Goal: Download file/media

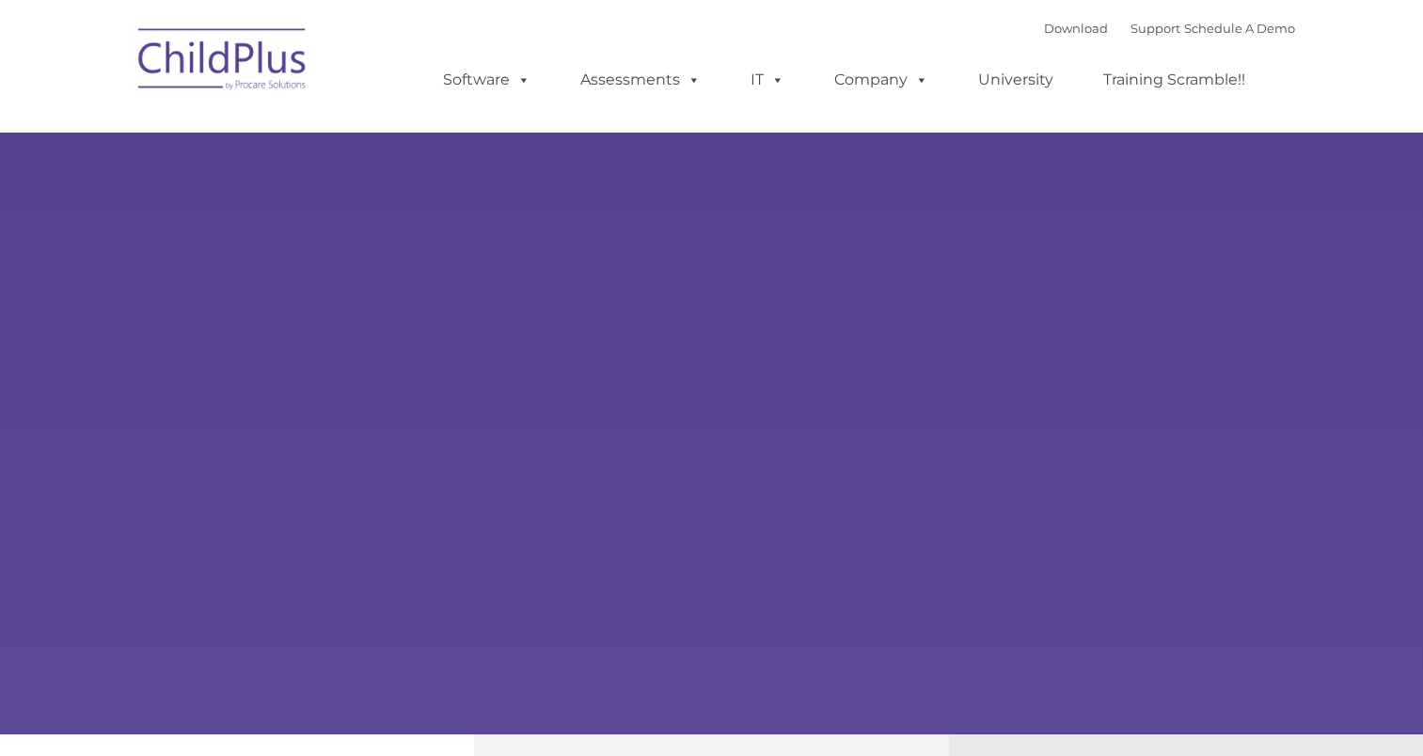
select select "MEDIUM"
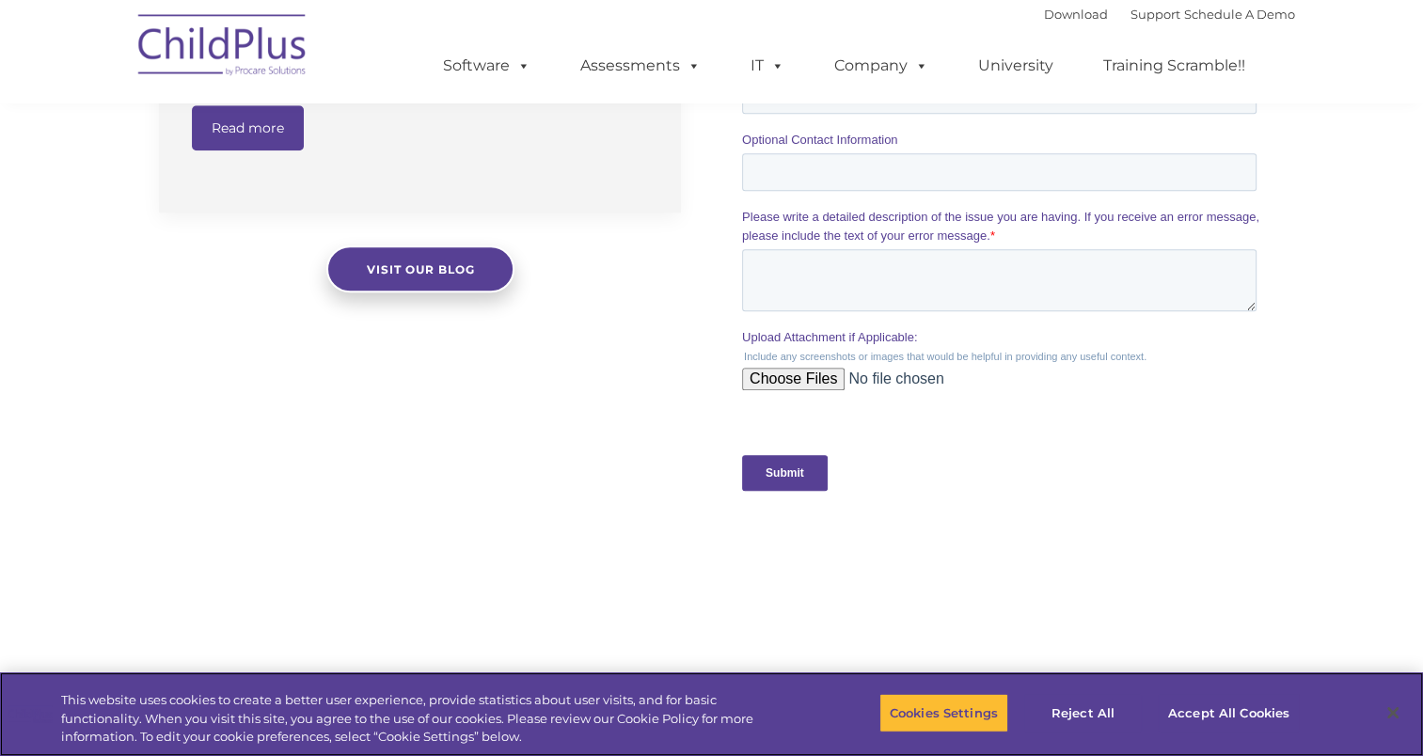
scroll to position [2012, 0]
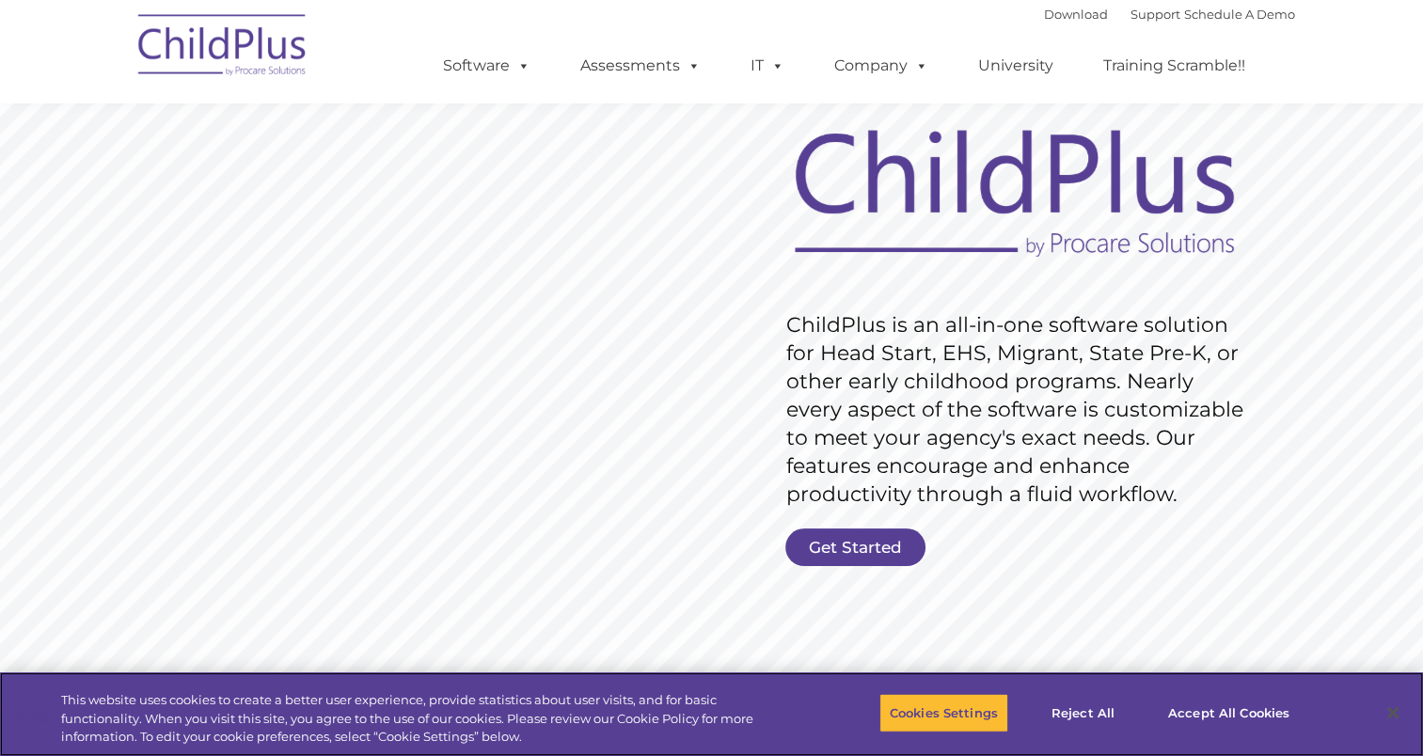
scroll to position [105, 0]
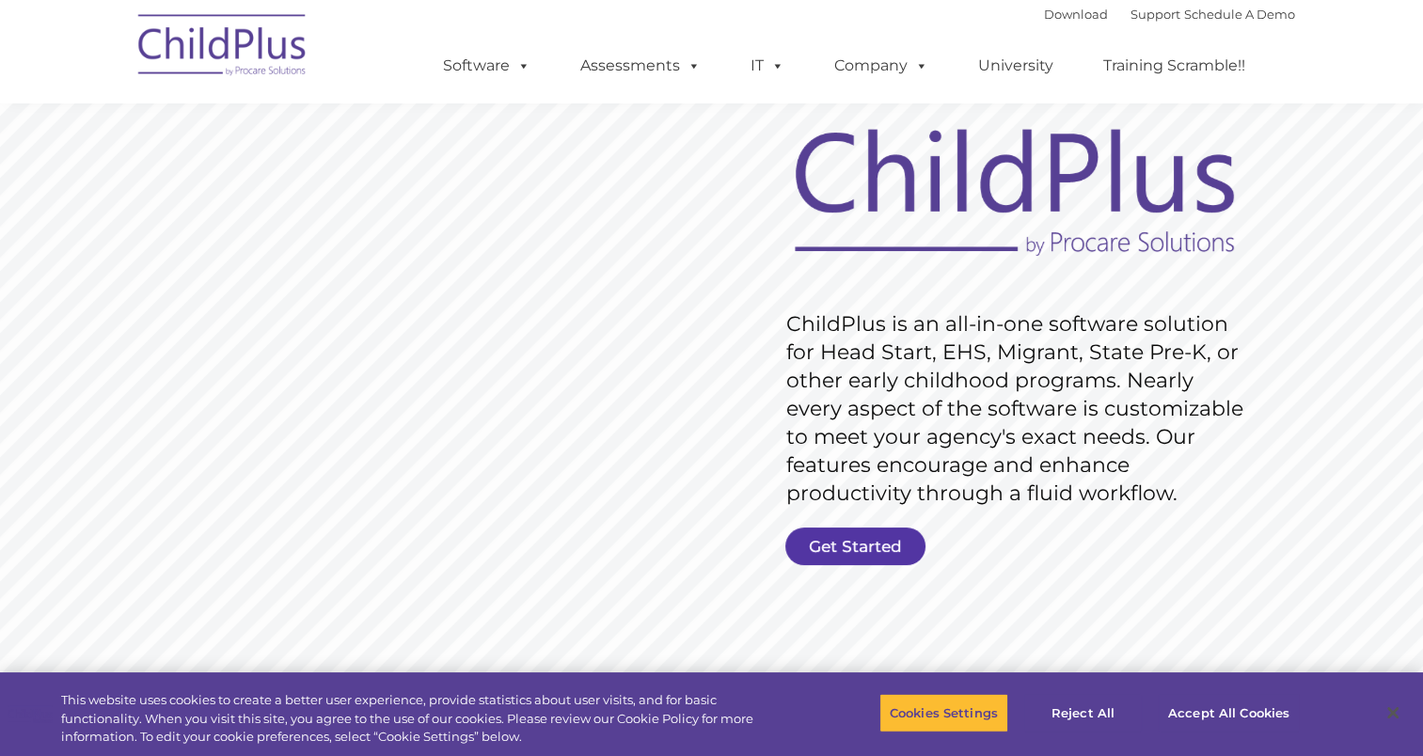
click at [836, 549] on link "Get Started" at bounding box center [855, 547] width 140 height 38
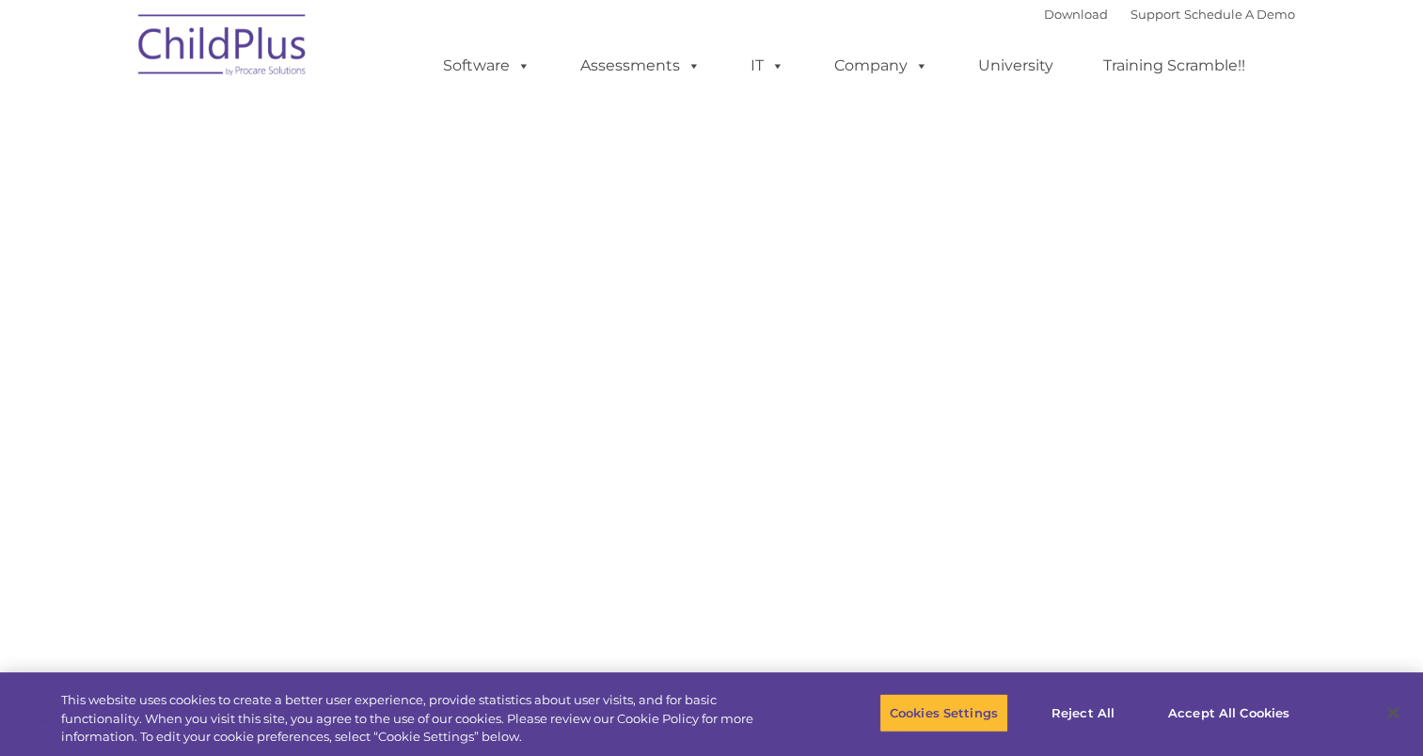
select select "MEDIUM"
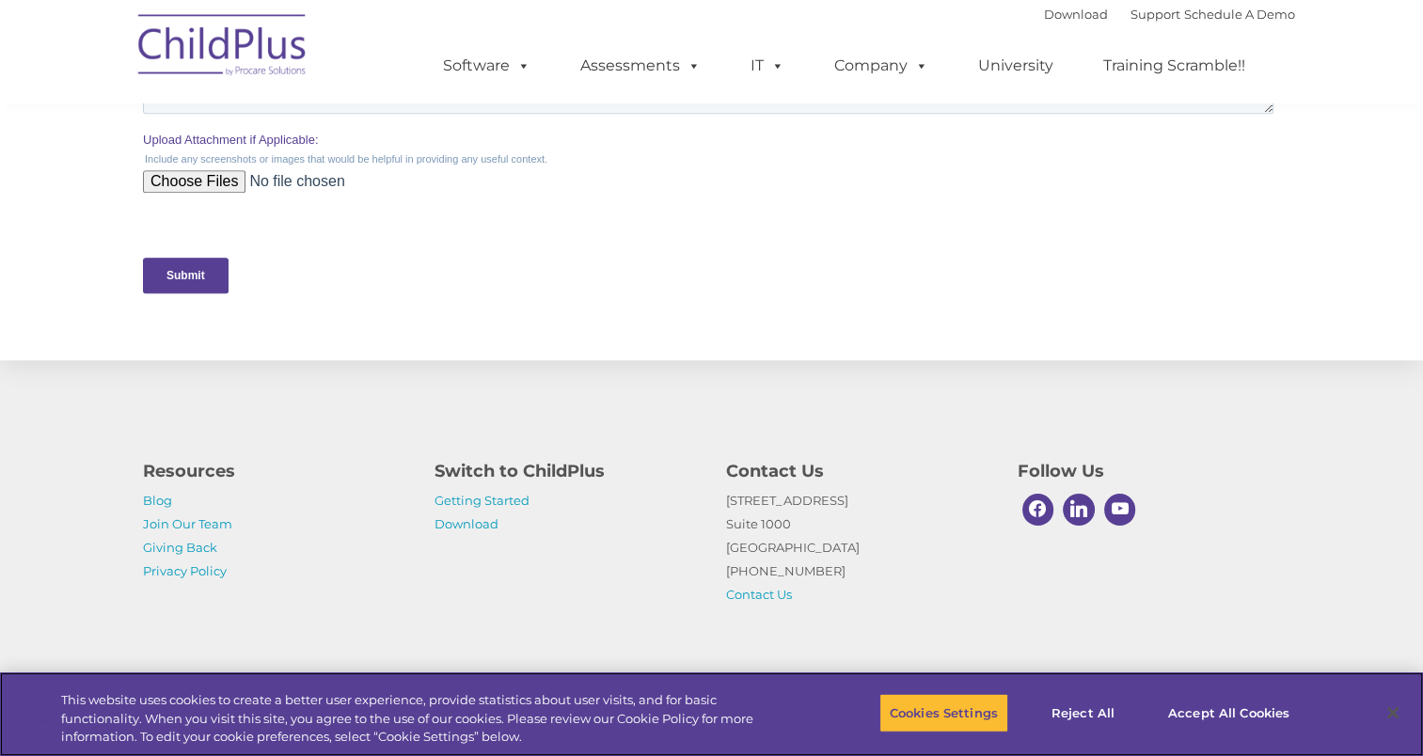
scroll to position [873, 0]
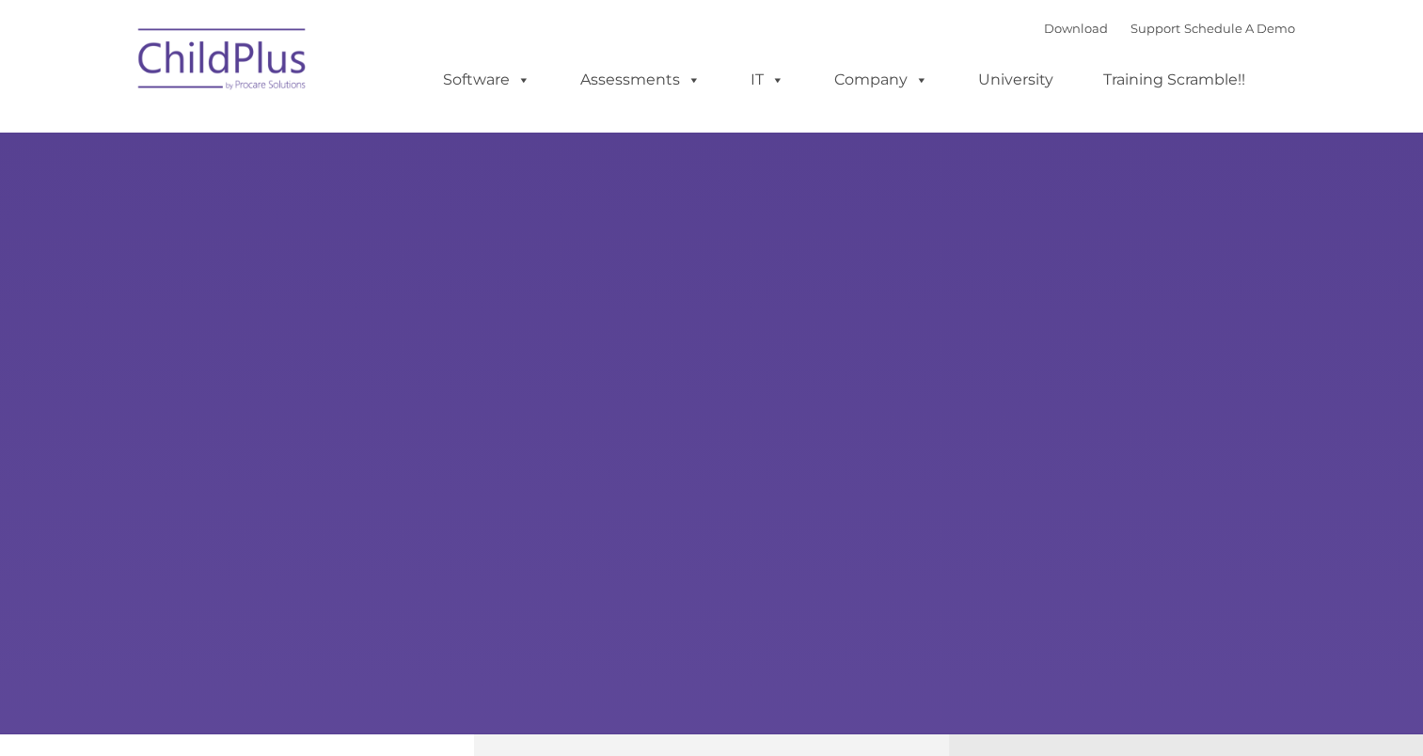
type input ""
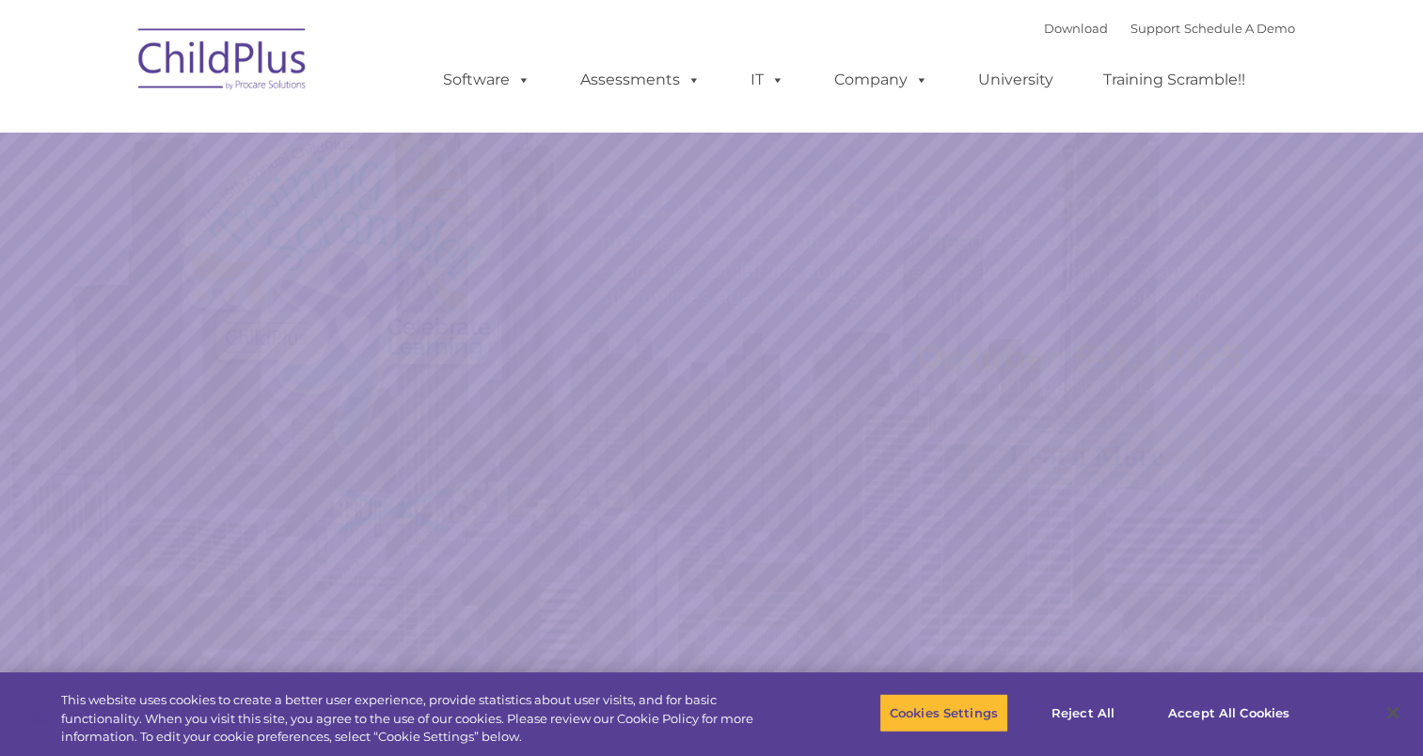
select select "MEDIUM"
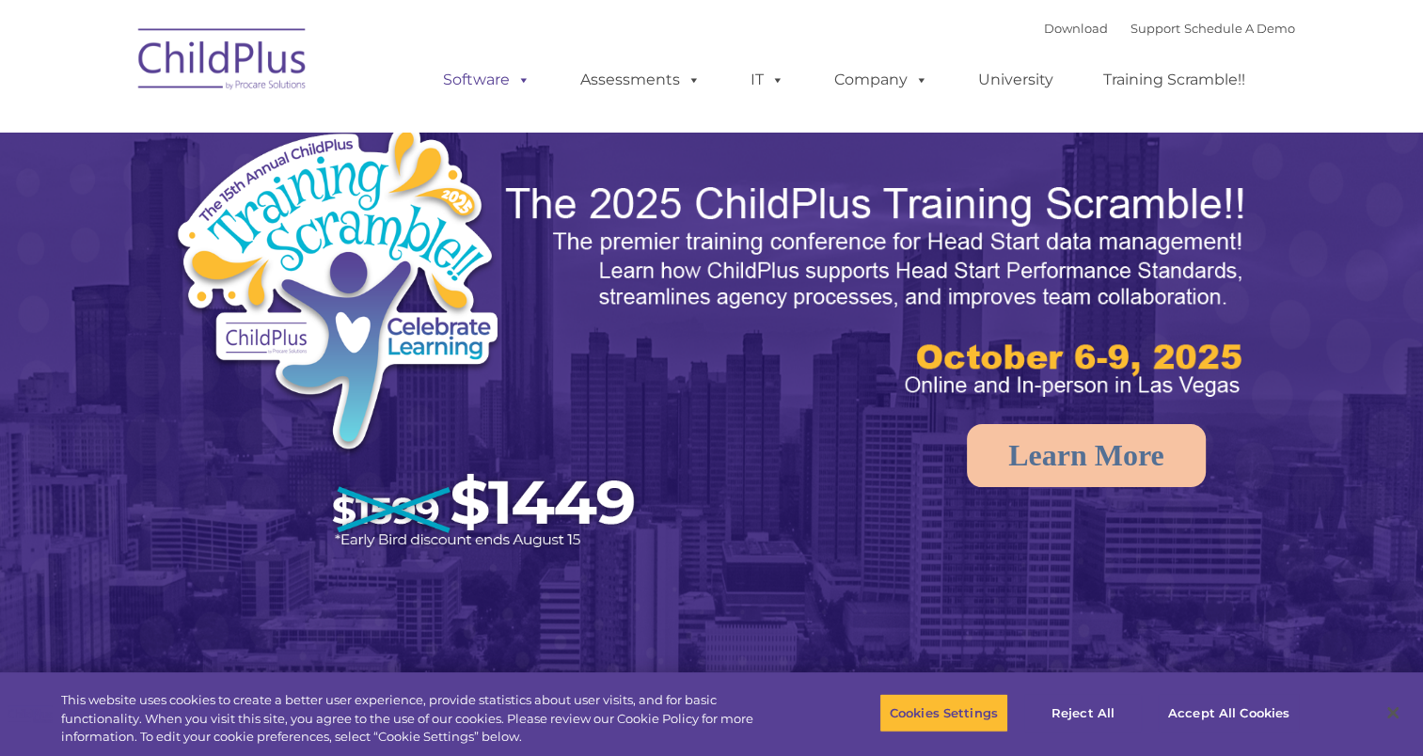
click at [519, 71] on span at bounding box center [520, 80] width 21 height 18
click at [520, 75] on span at bounding box center [520, 80] width 21 height 18
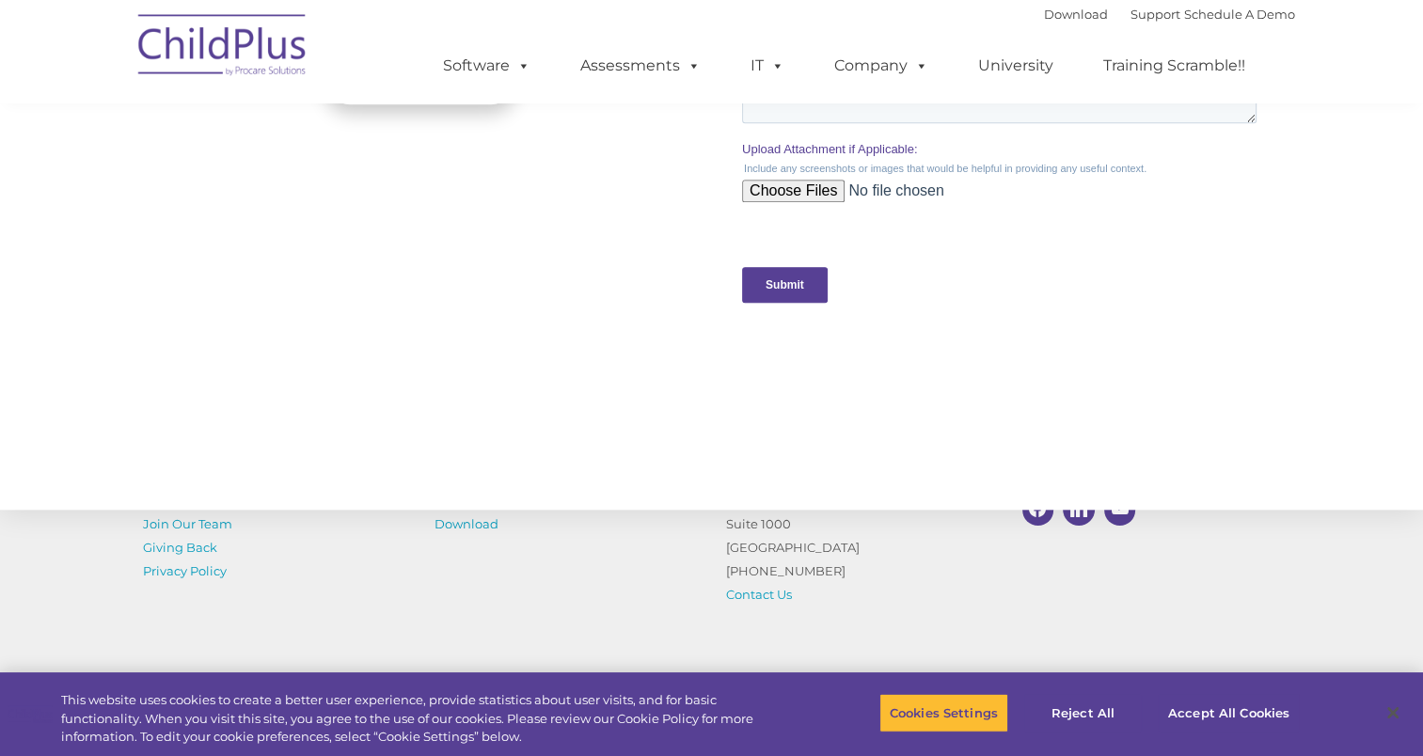
scroll to position [2012, 0]
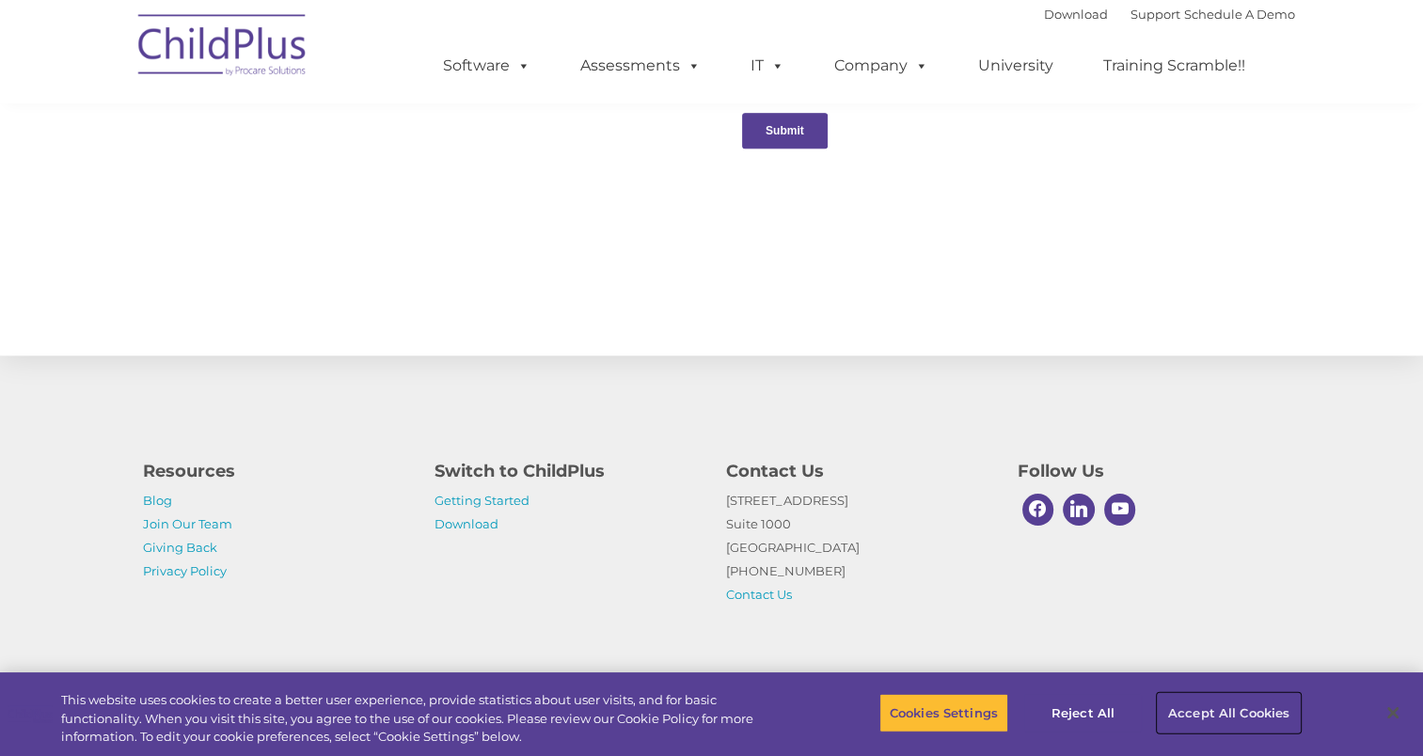
click at [1192, 709] on button "Accept All Cookies" at bounding box center [1229, 712] width 142 height 39
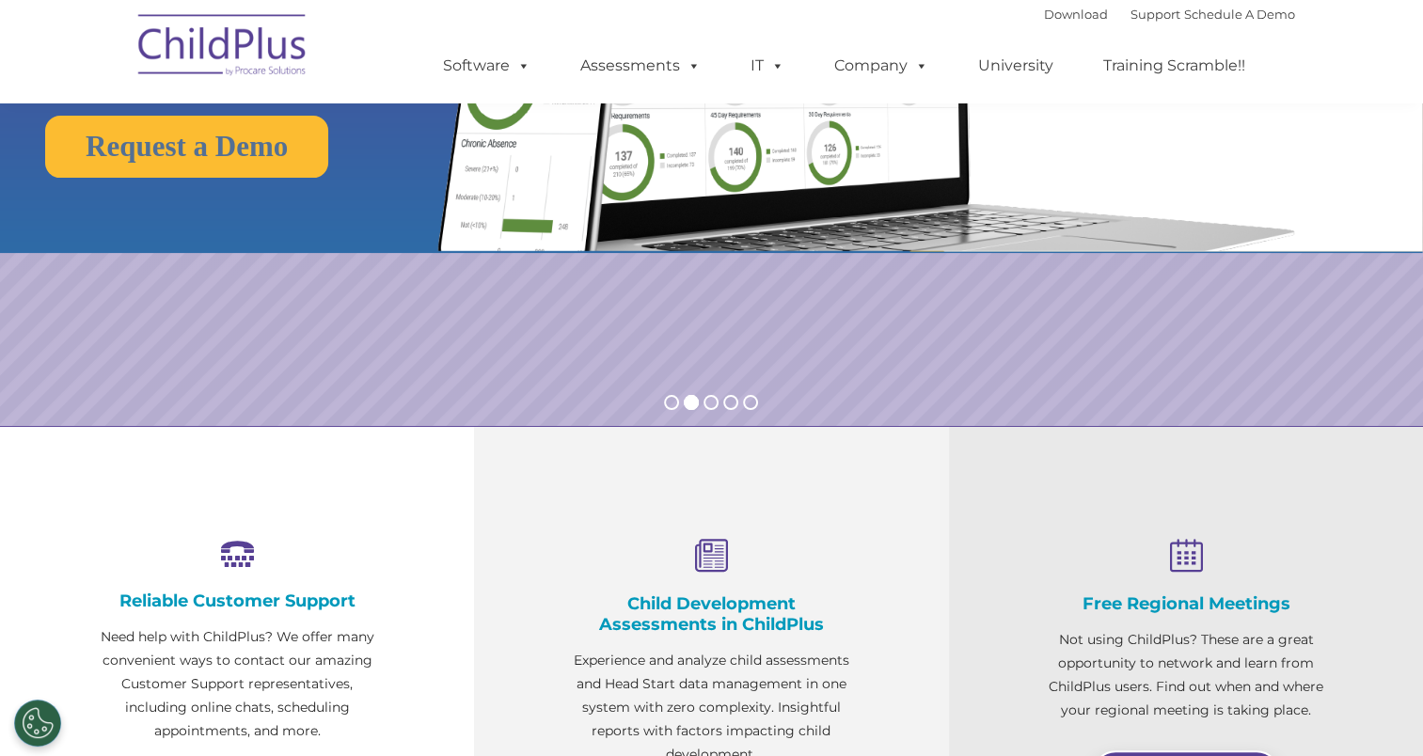
scroll to position [0, 0]
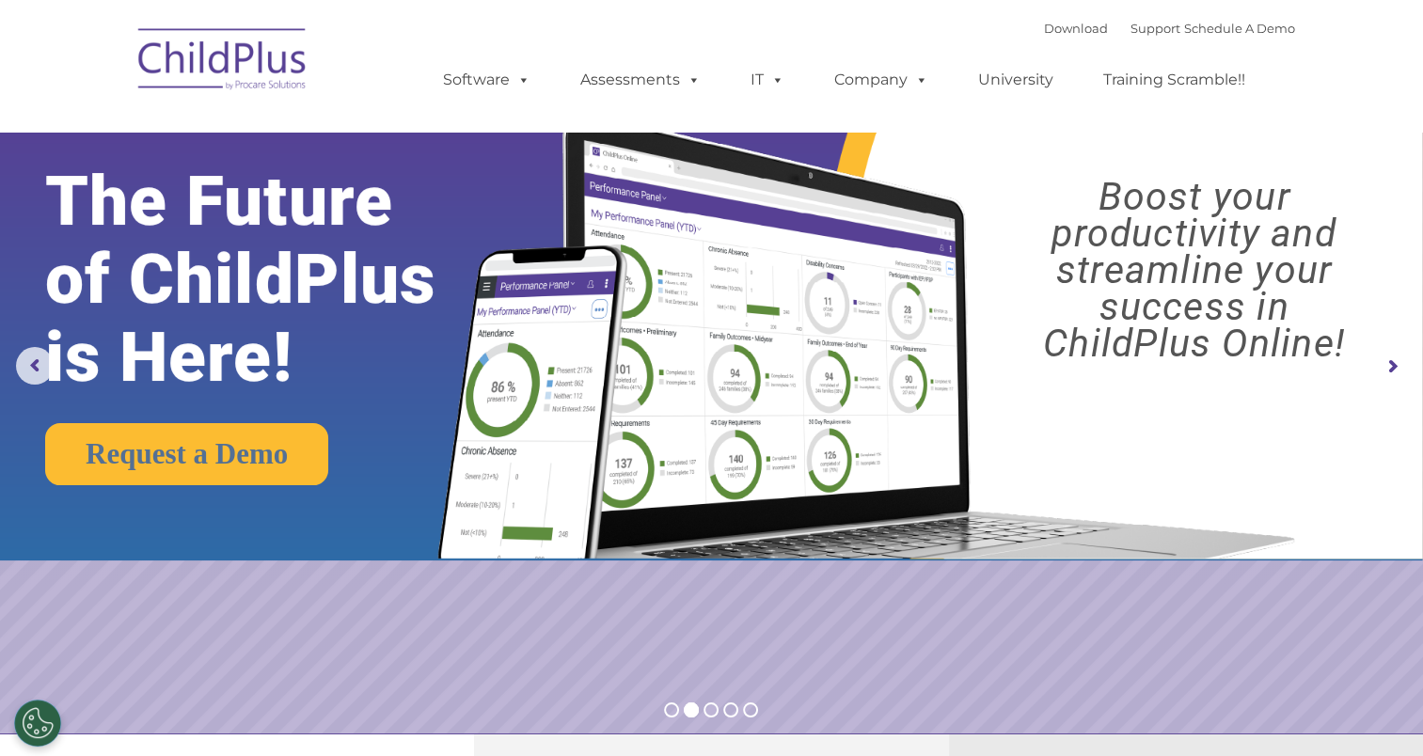
click at [1395, 365] on rs-arrow at bounding box center [1392, 367] width 38 height 38
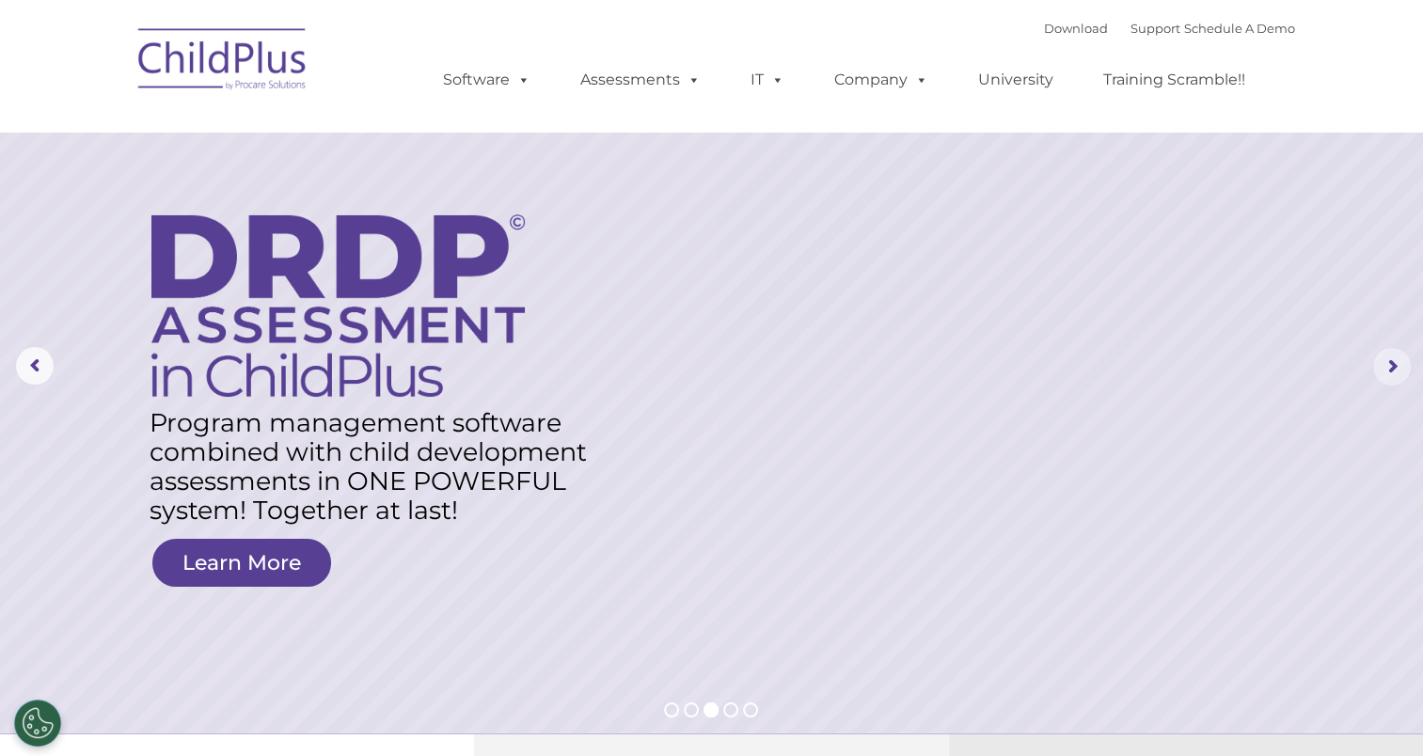
click at [1389, 374] on rs-arrow at bounding box center [1392, 367] width 38 height 38
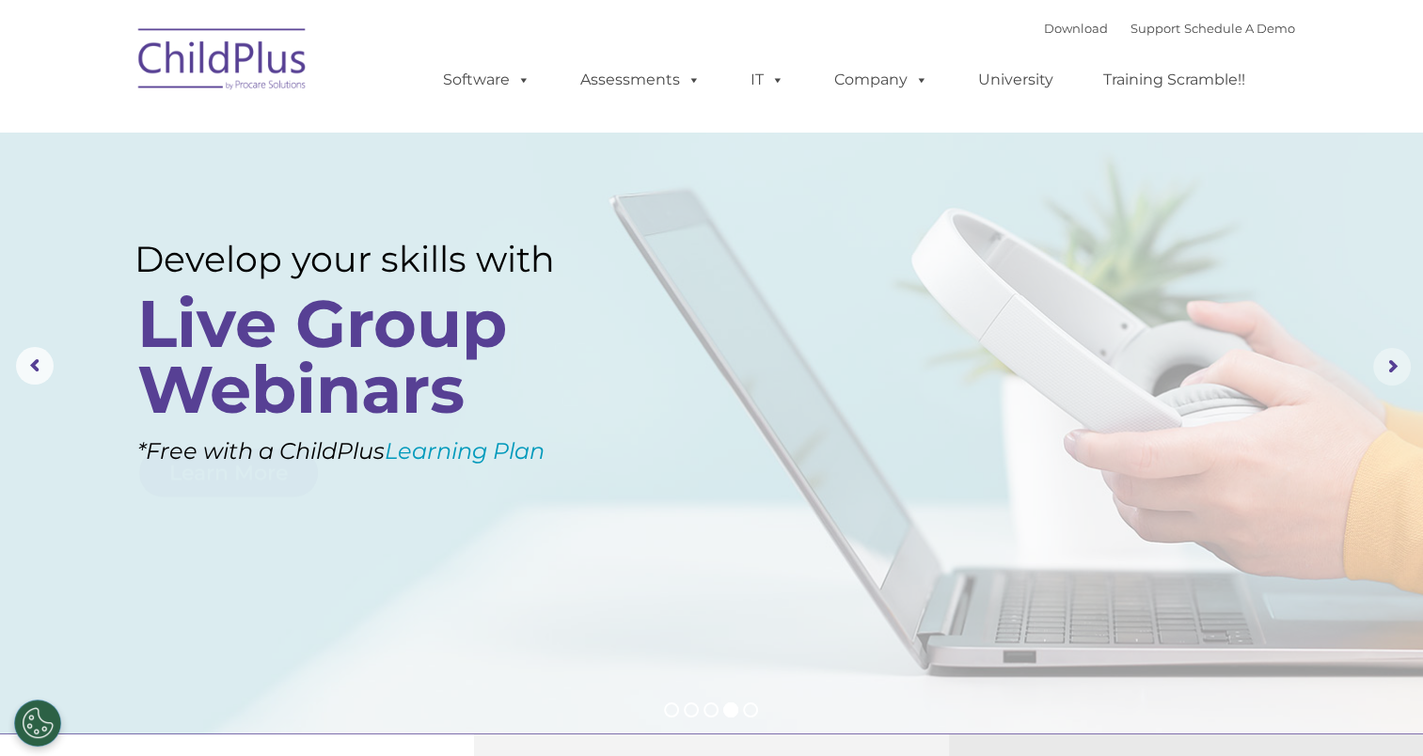
click at [1389, 374] on rs-arrow at bounding box center [1392, 367] width 38 height 38
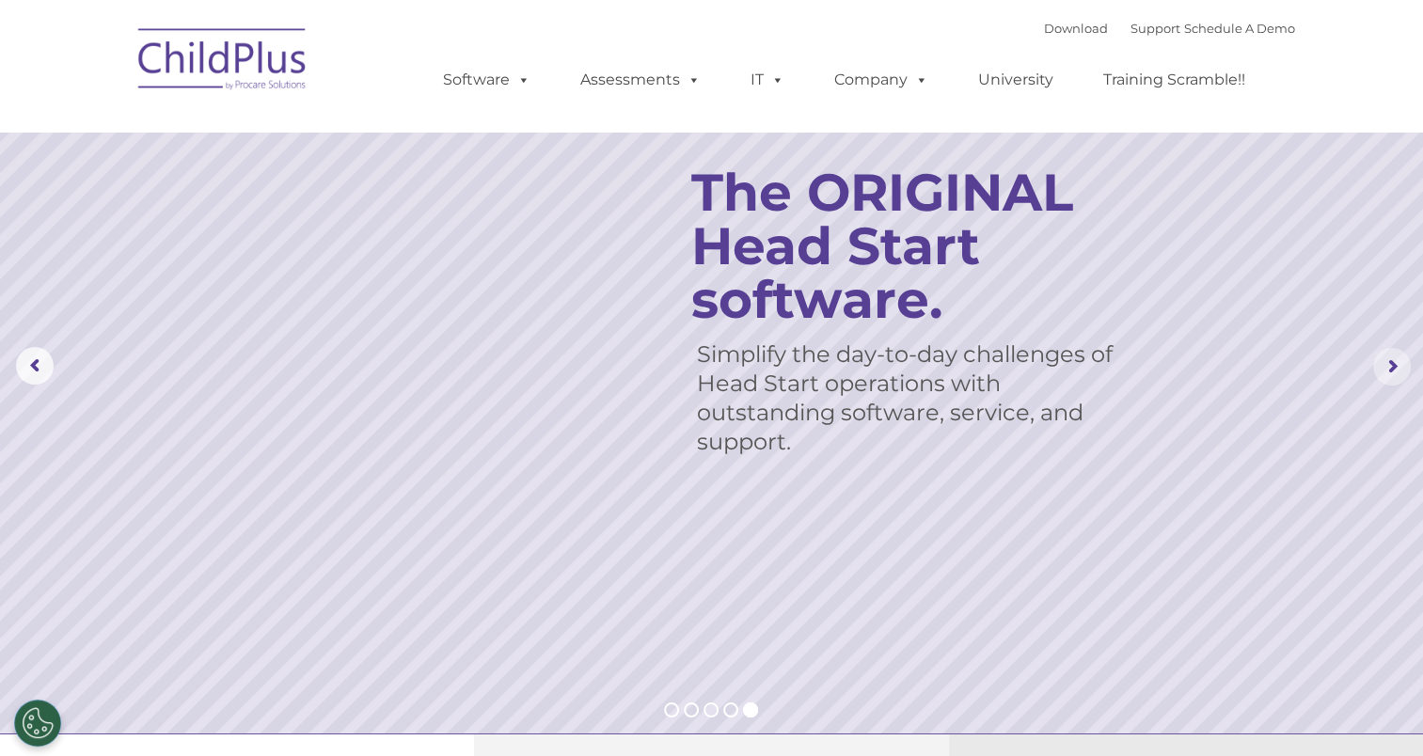
click at [1389, 374] on rs-arrow at bounding box center [1392, 367] width 38 height 38
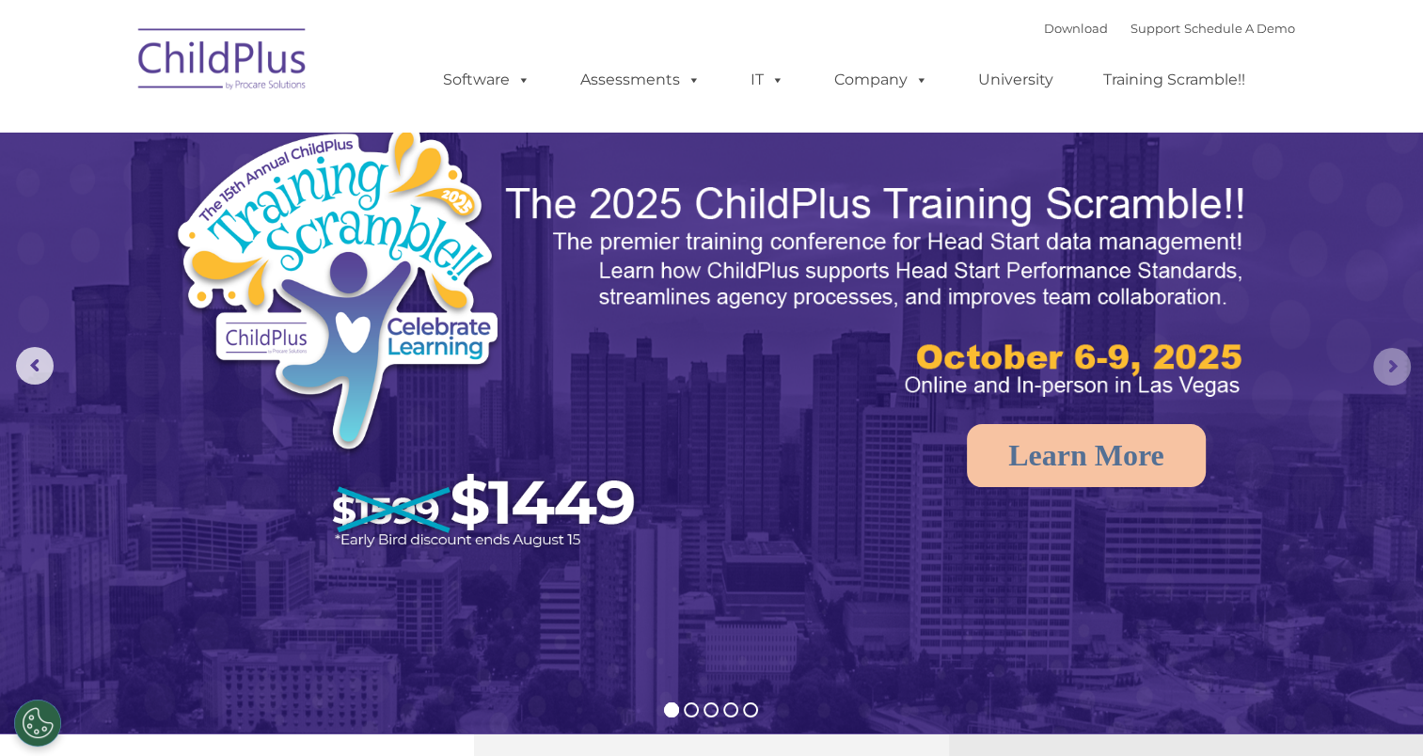
click at [1389, 374] on rs-arrow at bounding box center [1392, 367] width 38 height 38
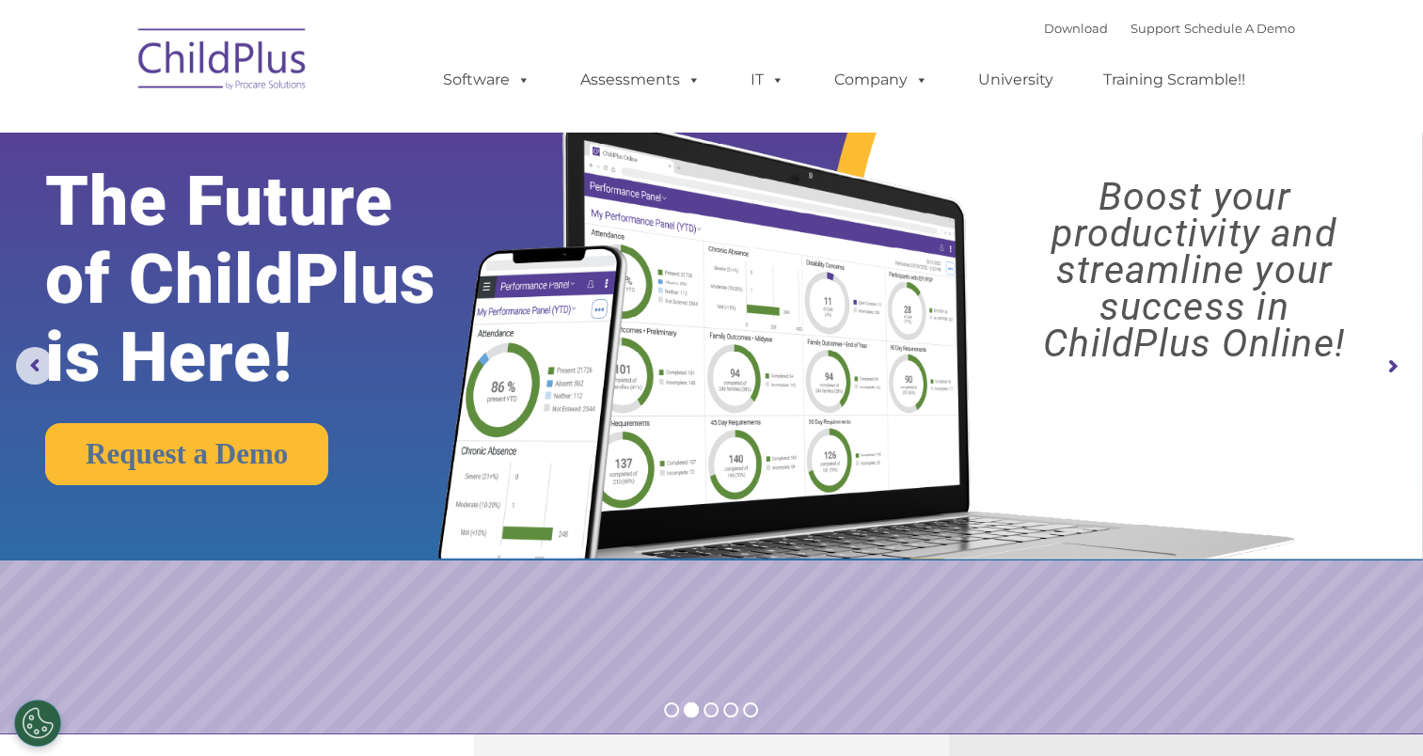
click at [1389, 374] on rs-arrow at bounding box center [1392, 367] width 38 height 38
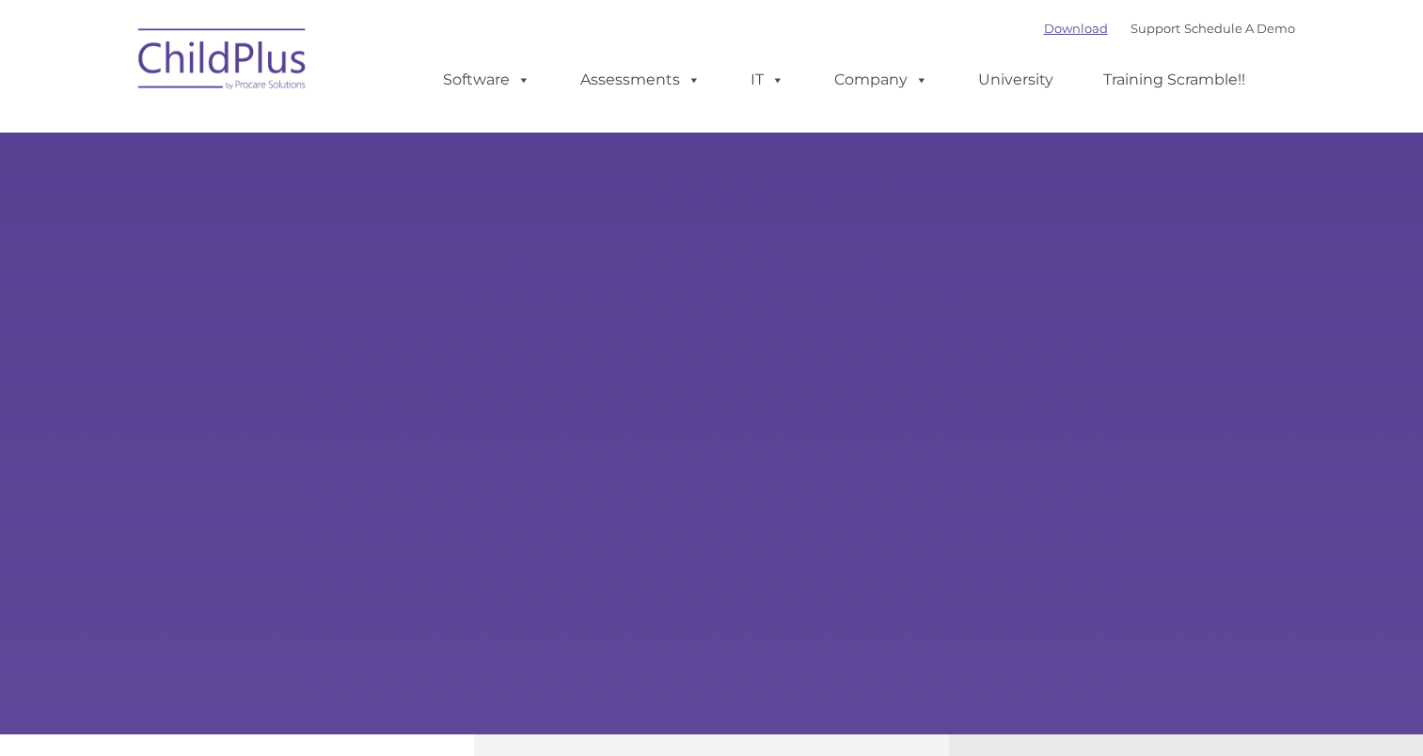
type input ""
click at [1044, 30] on link "Download" at bounding box center [1076, 28] width 64 height 15
select select "MEDIUM"
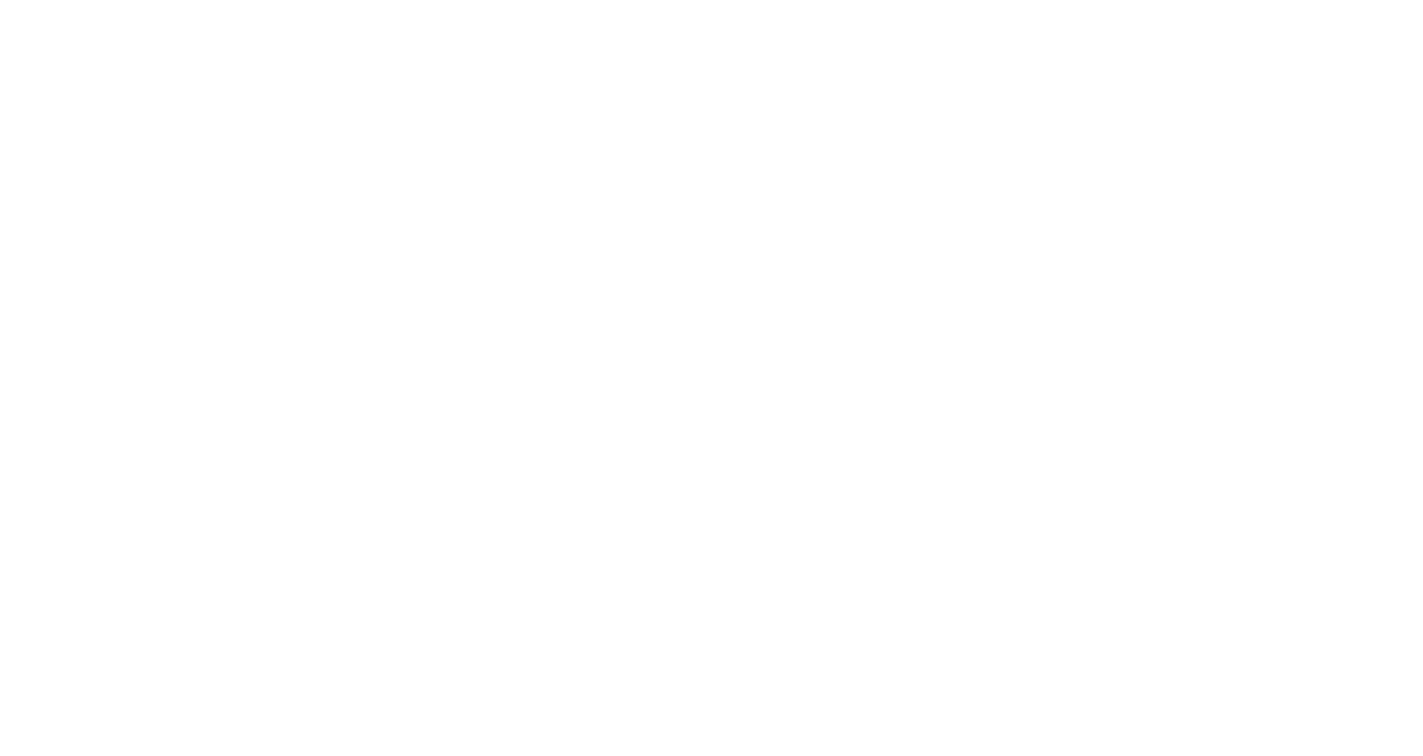
type input ""
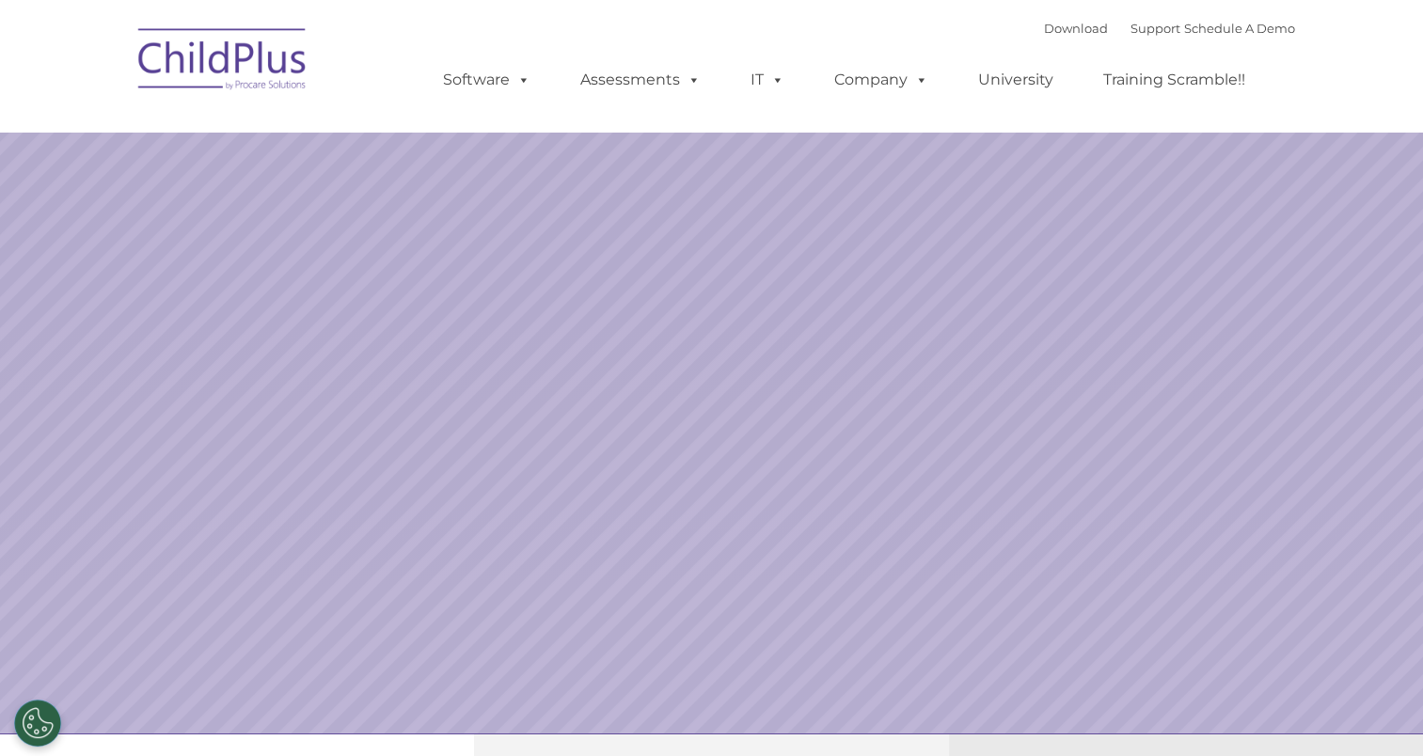
select select "MEDIUM"
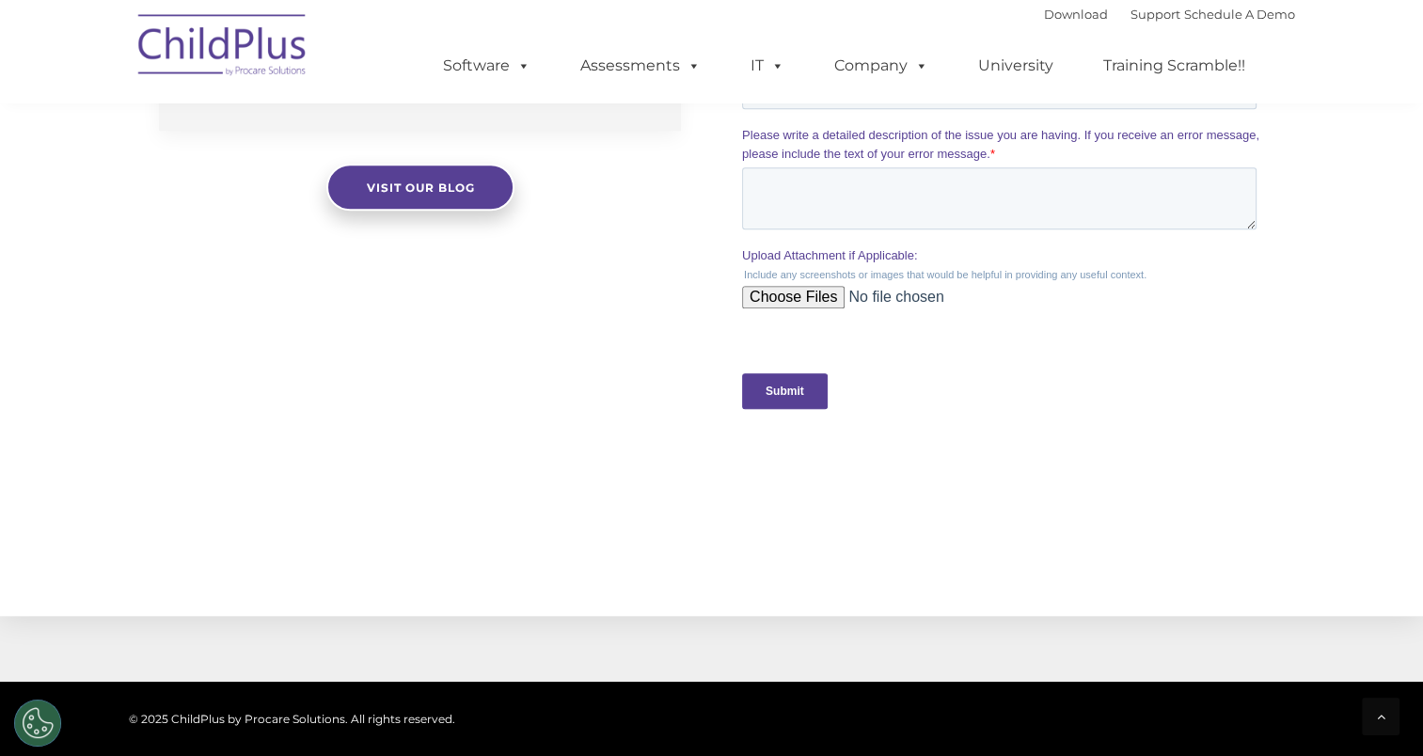
scroll to position [2041, 0]
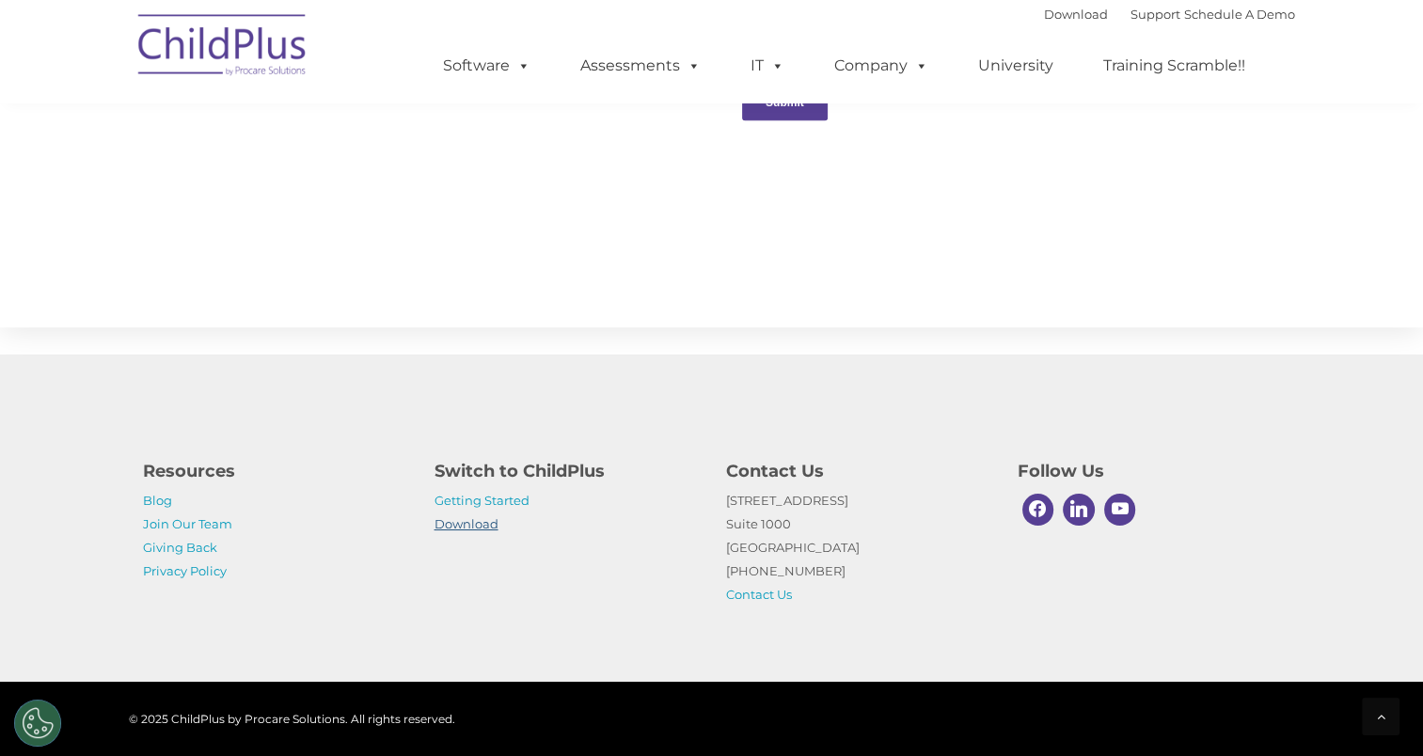
click at [478, 522] on link "Download" at bounding box center [466, 523] width 64 height 15
